Goal: Information Seeking & Learning: Learn about a topic

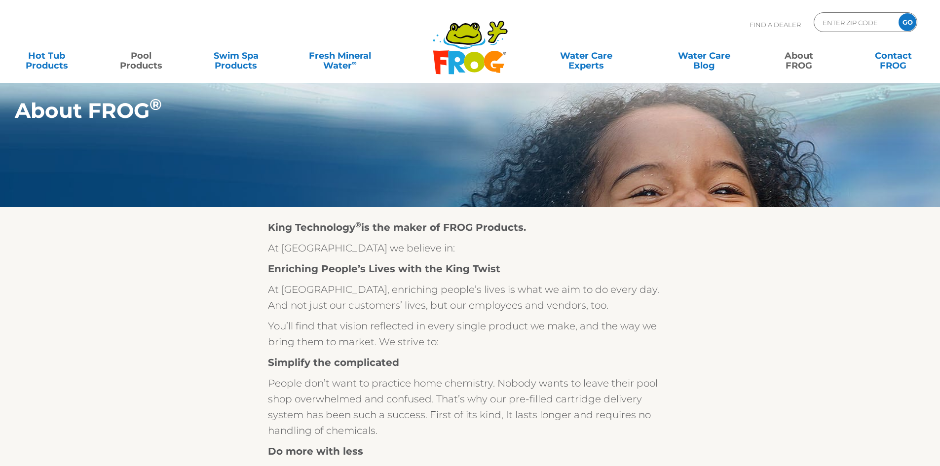
drag, startPoint x: 139, startPoint y: 62, endPoint x: 145, endPoint y: 62, distance: 5.4
click at [140, 62] on link "Pool Products" at bounding box center [142, 56] width 74 height 20
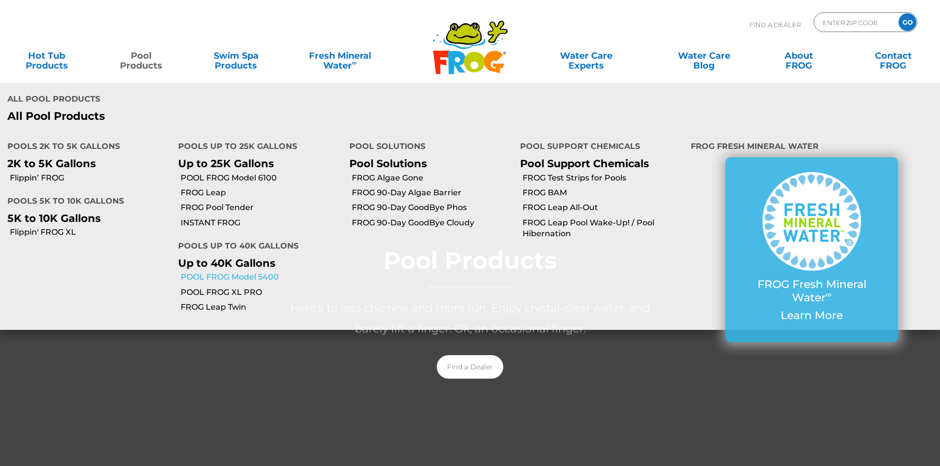
click at [267, 279] on link "POOL FROG Model 5400" at bounding box center [261, 277] width 161 height 11
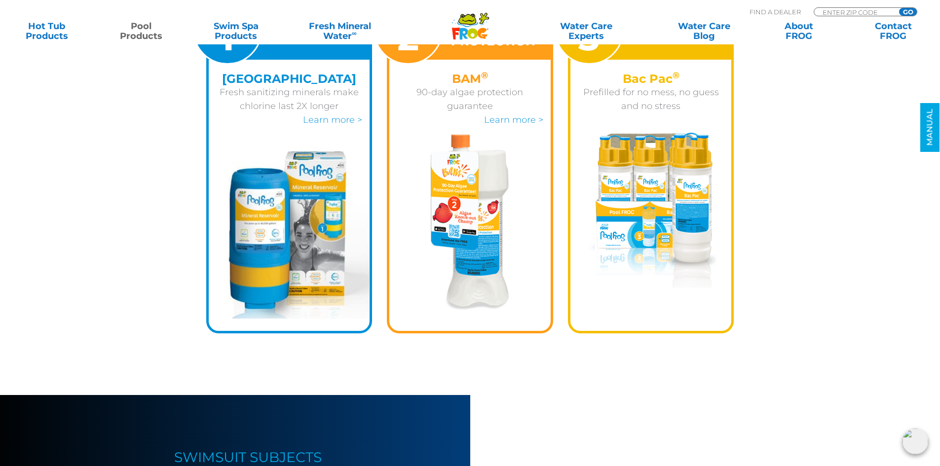
scroll to position [1316, 0]
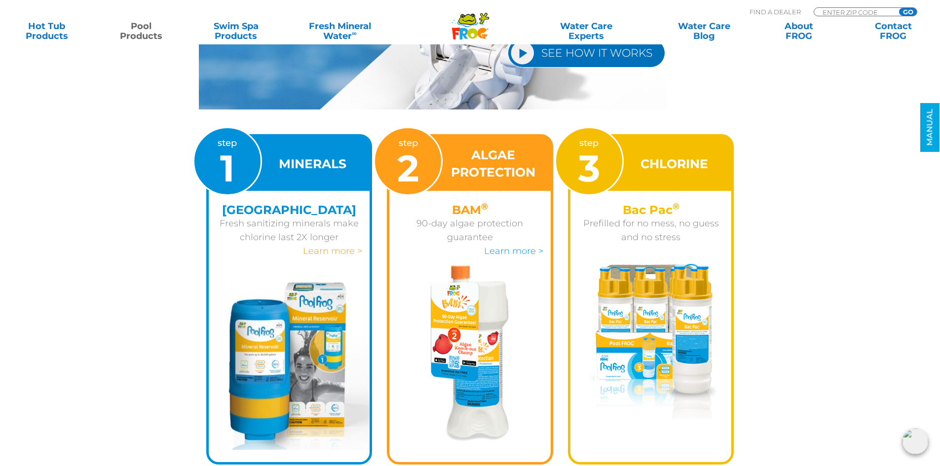
click at [329, 254] on link "Learn more >" at bounding box center [332, 251] width 59 height 11
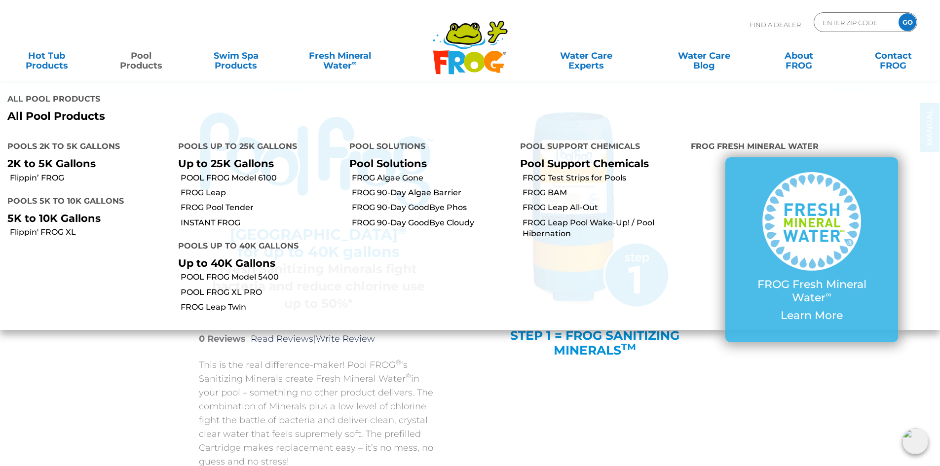
click at [137, 61] on link "Pool Products" at bounding box center [142, 56] width 74 height 20
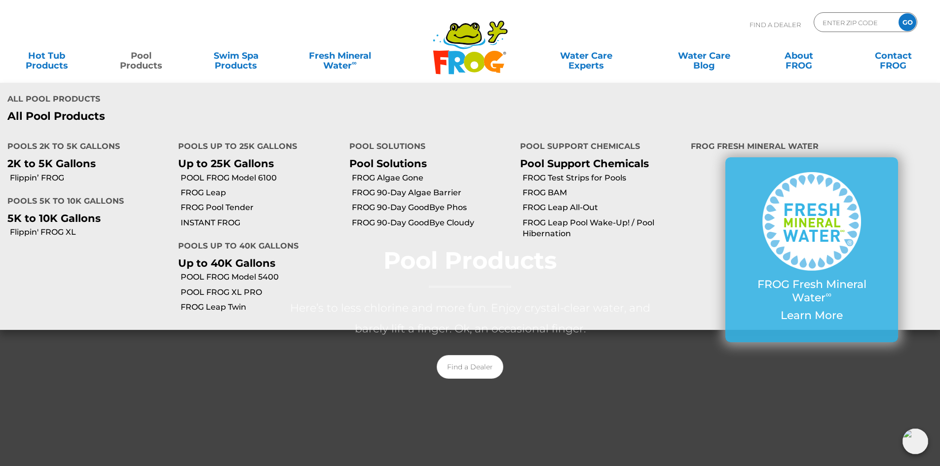
click at [143, 64] on link "Pool Products" at bounding box center [142, 56] width 74 height 20
click at [132, 63] on link "Pool Products" at bounding box center [142, 56] width 74 height 20
click at [133, 63] on link "Pool Products" at bounding box center [142, 56] width 74 height 20
click at [214, 276] on link "POOL FROG Model 5400" at bounding box center [261, 277] width 161 height 11
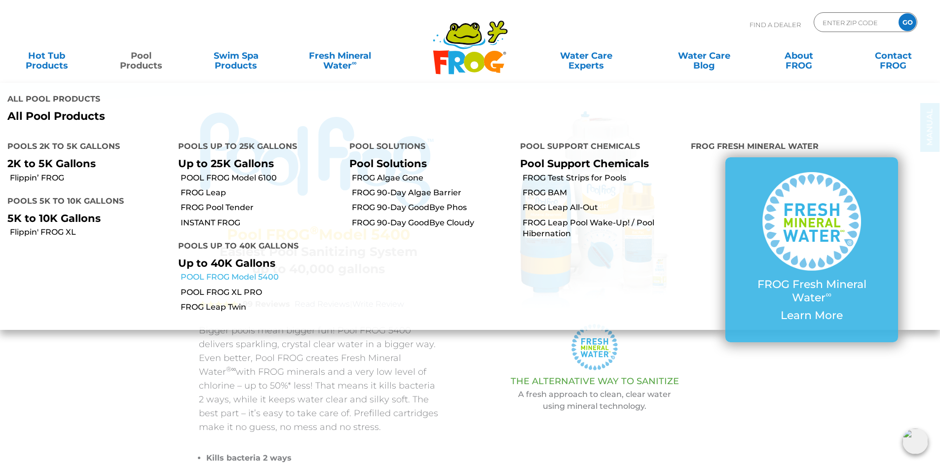
click at [227, 281] on link "POOL FROG Model 5400" at bounding box center [261, 277] width 161 height 11
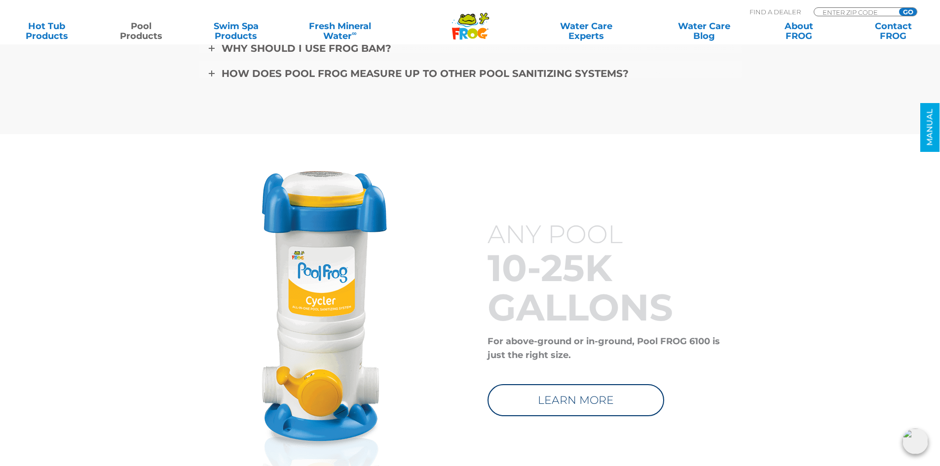
scroll to position [3400, 0]
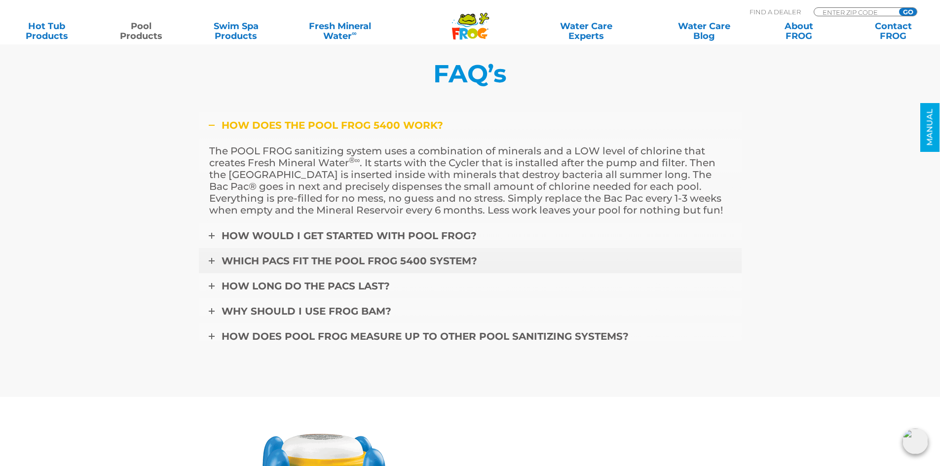
click at [419, 259] on span "Which pacs fit the POOL FROG 5400 system?" at bounding box center [350, 261] width 256 height 12
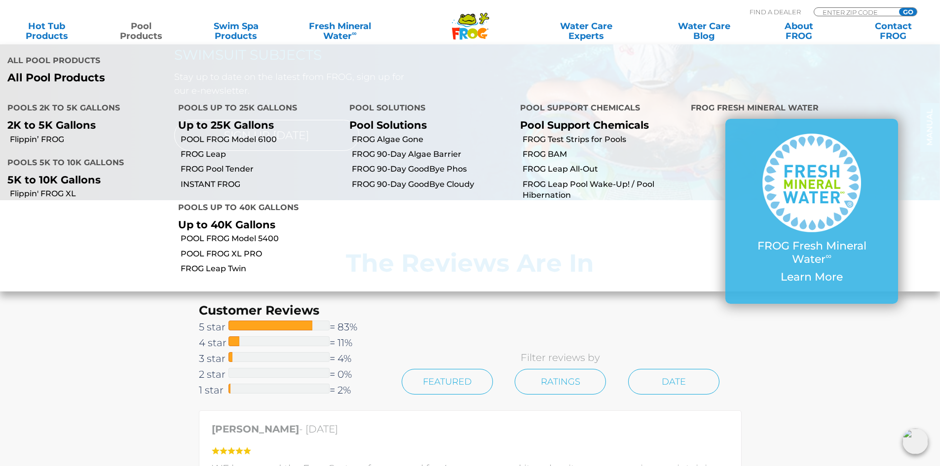
scroll to position [1558, 0]
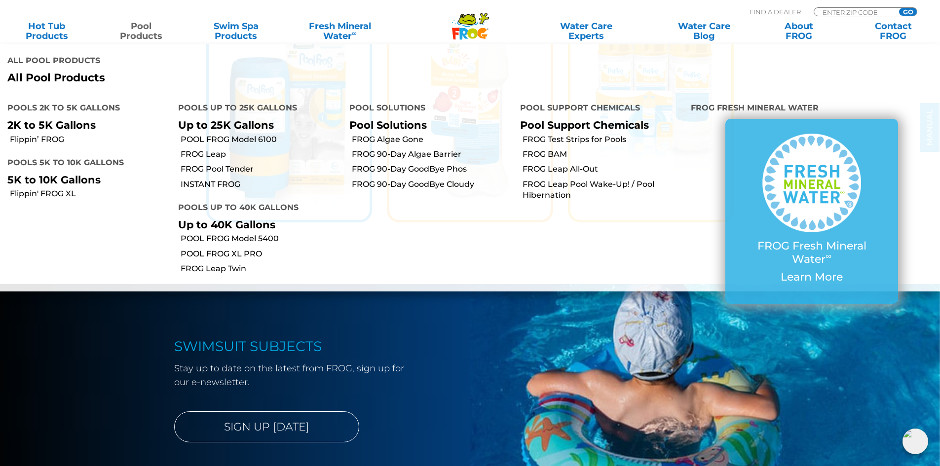
click at [140, 32] on link "Pool Products" at bounding box center [142, 31] width 74 height 20
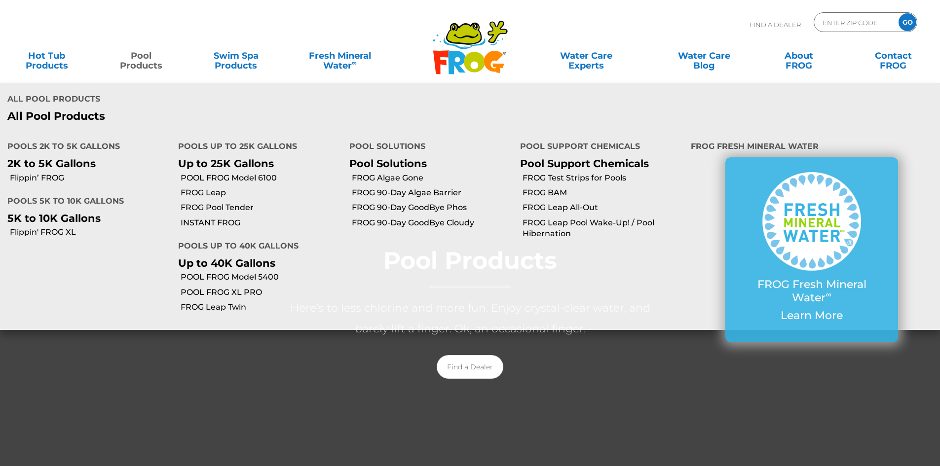
click at [134, 53] on link "Pool Products" at bounding box center [142, 56] width 74 height 20
click at [220, 277] on link "POOL FROG Model 5400" at bounding box center [261, 277] width 161 height 11
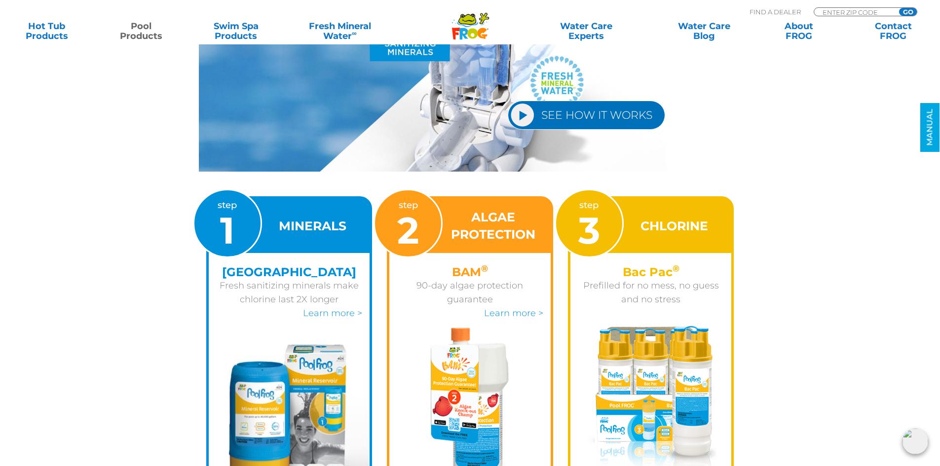
scroll to position [1447, 0]
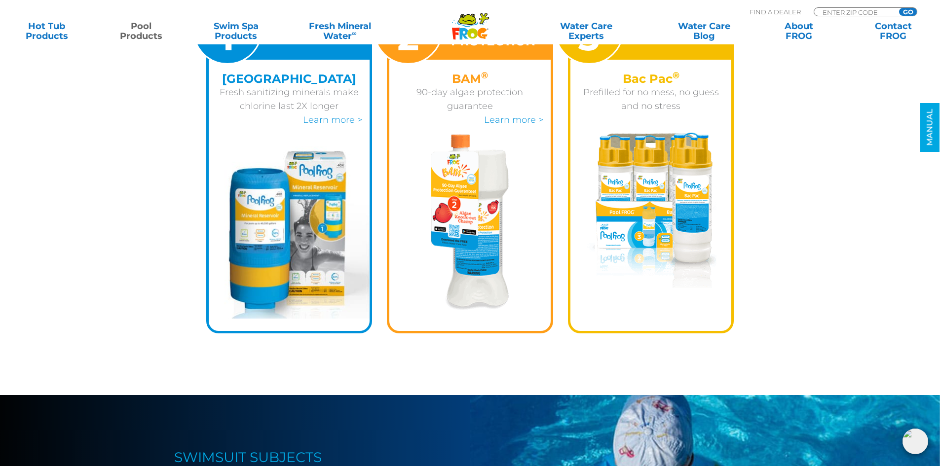
click at [306, 249] on img at bounding box center [289, 233] width 161 height 172
click at [334, 123] on link "Learn more >" at bounding box center [332, 119] width 59 height 11
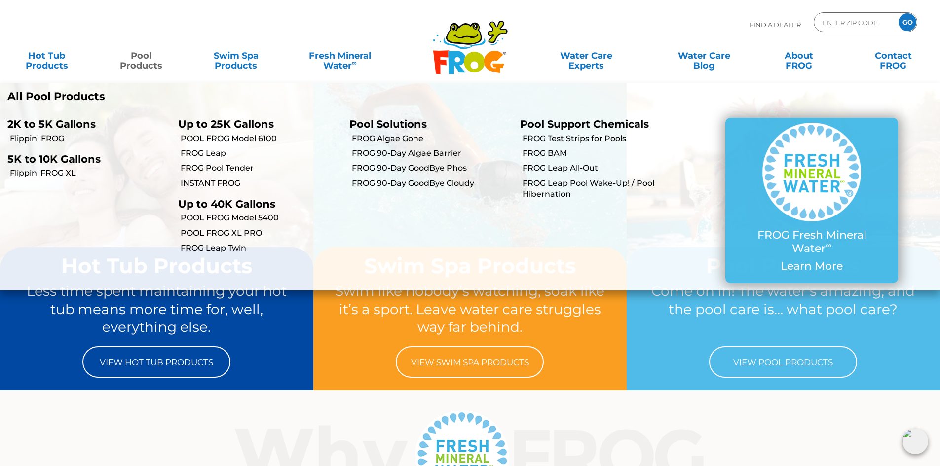
click at [146, 65] on link "Pool Products" at bounding box center [142, 56] width 74 height 20
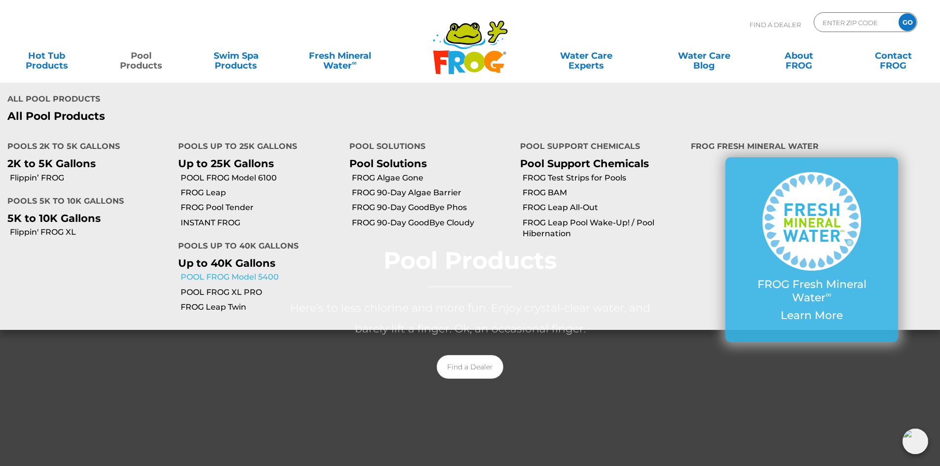
click at [234, 278] on link "POOL FROG Model 5400" at bounding box center [261, 277] width 161 height 11
